Goal: Task Accomplishment & Management: Manage account settings

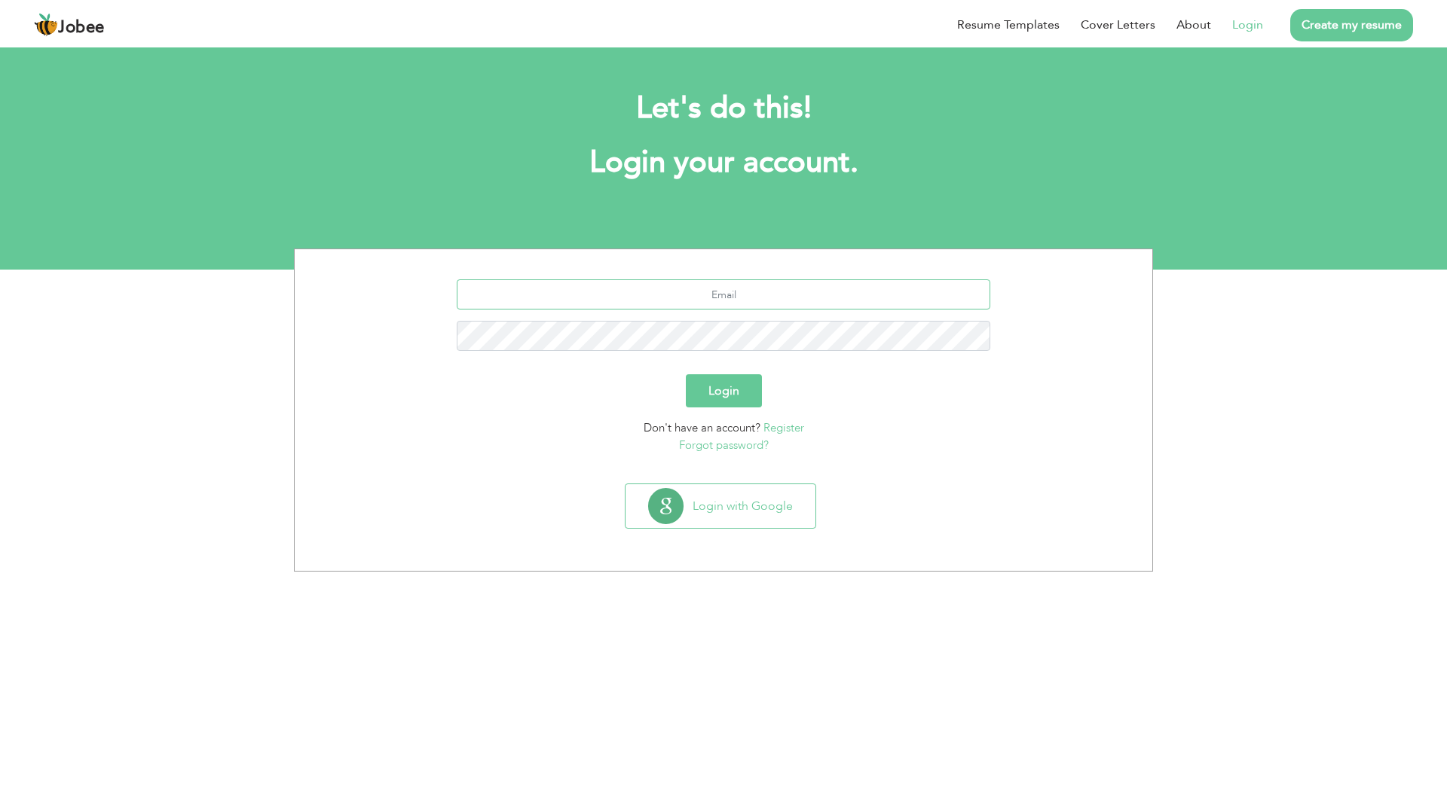
click at [657, 287] on input "text" at bounding box center [724, 295] width 534 height 30
type input "[EMAIL_ADDRESS][DOMAIN_NAME]"
click at [718, 400] on button "Login" at bounding box center [724, 390] width 76 height 33
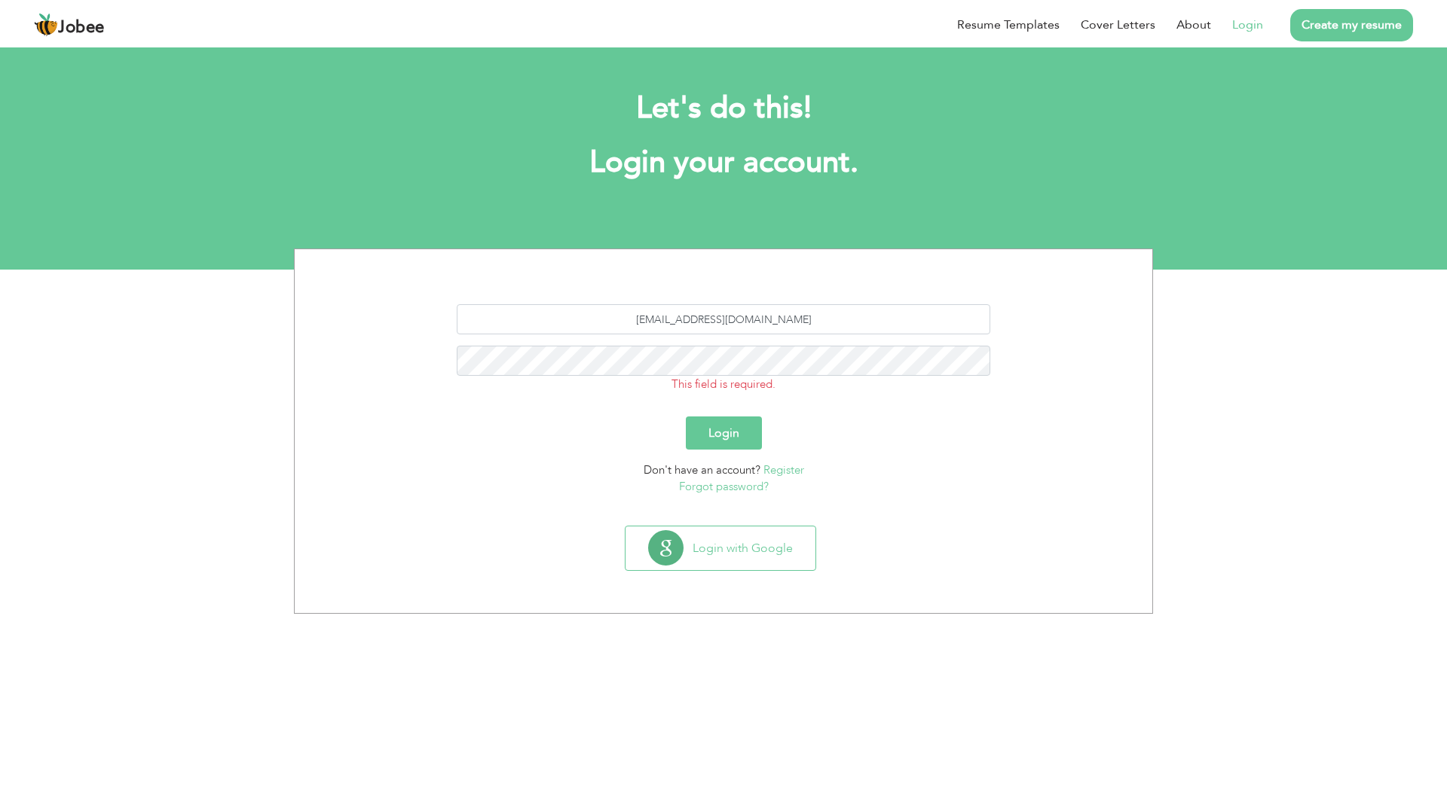
click at [1257, 32] on link "Login" at bounding box center [1247, 25] width 31 height 18
click at [686, 417] on button "Login" at bounding box center [724, 433] width 76 height 33
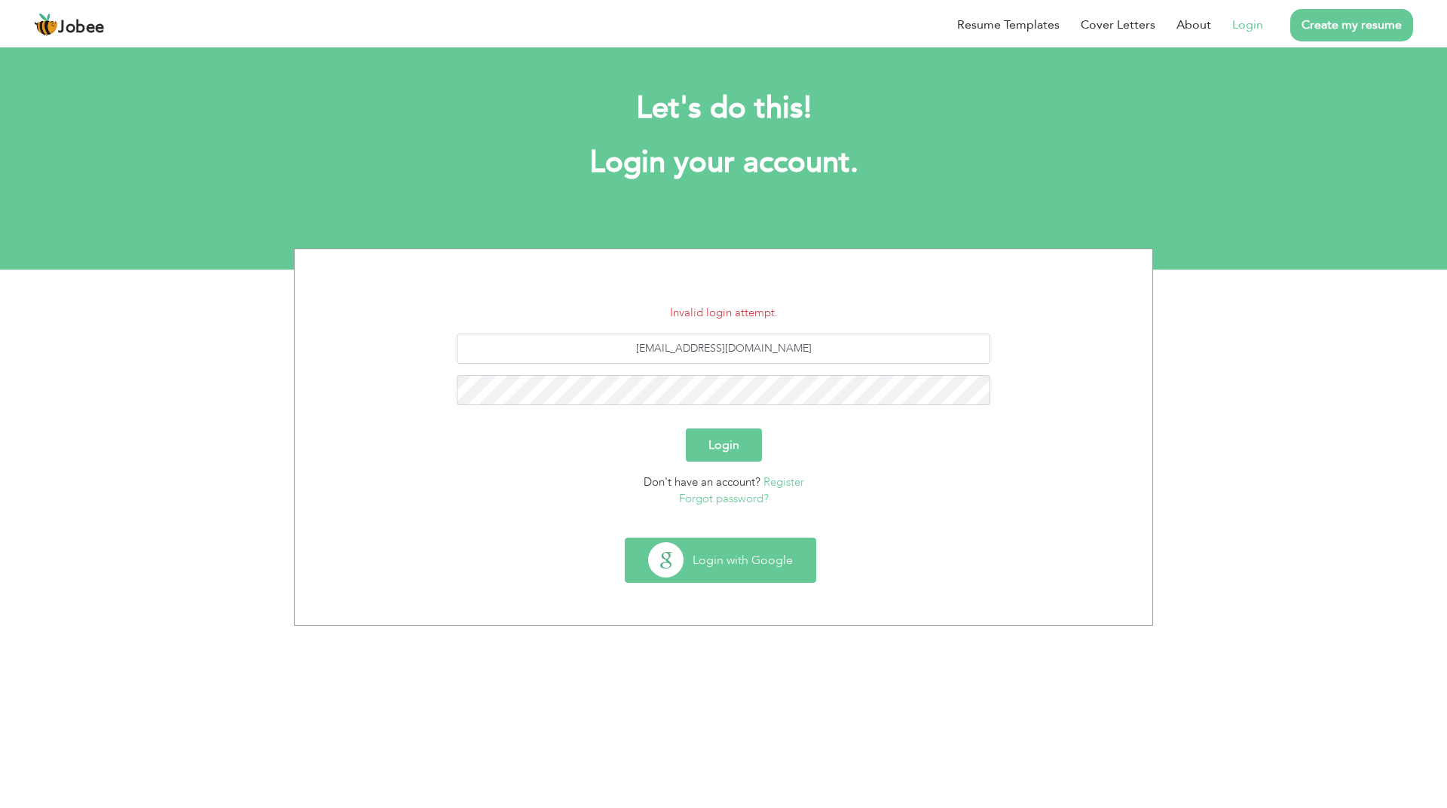
click at [726, 542] on button "Login with Google" at bounding box center [720, 561] width 190 height 44
